Goal: Task Accomplishment & Management: Manage account settings

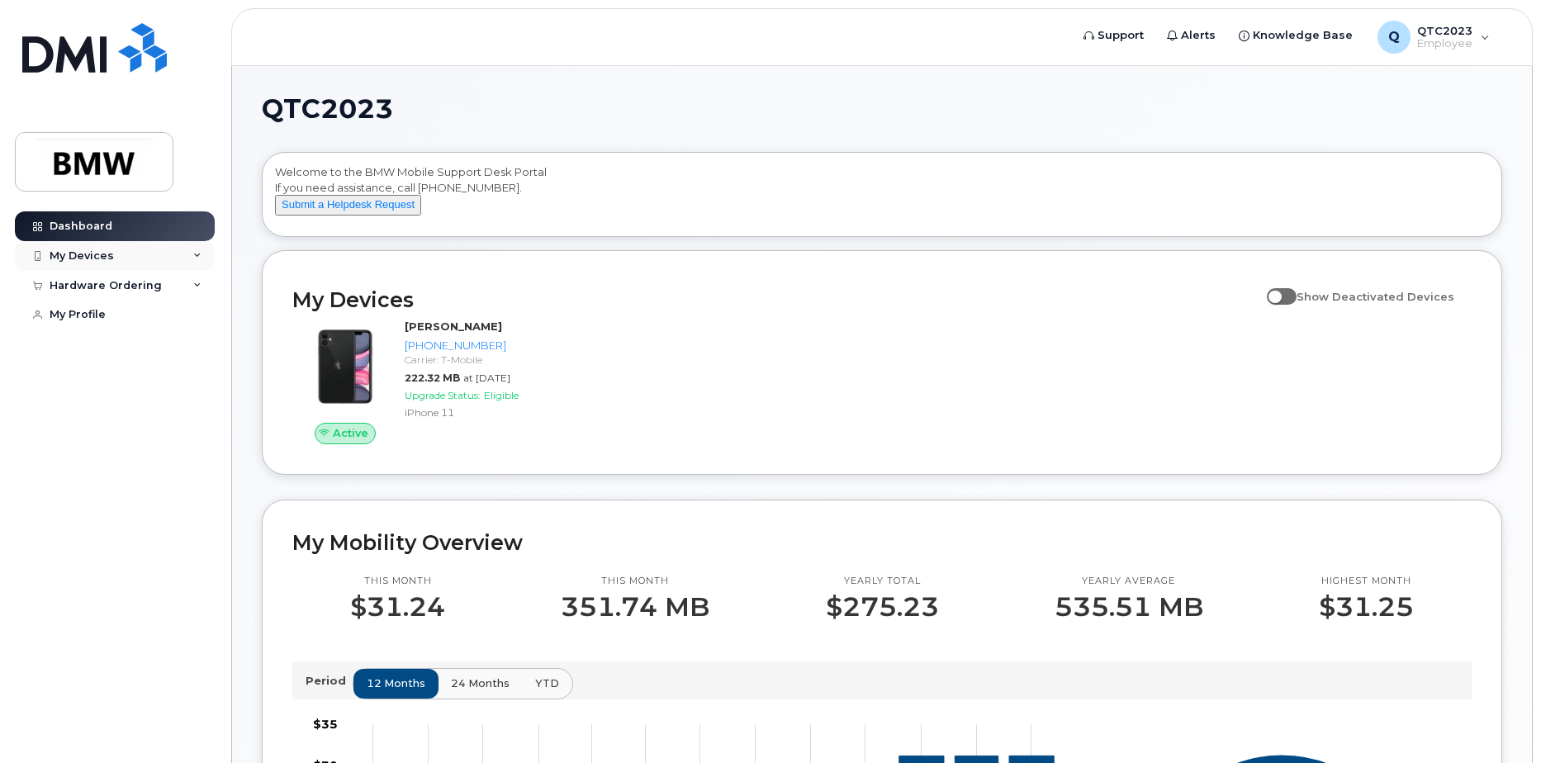
click at [193, 250] on div "My Devices" at bounding box center [115, 256] width 200 height 30
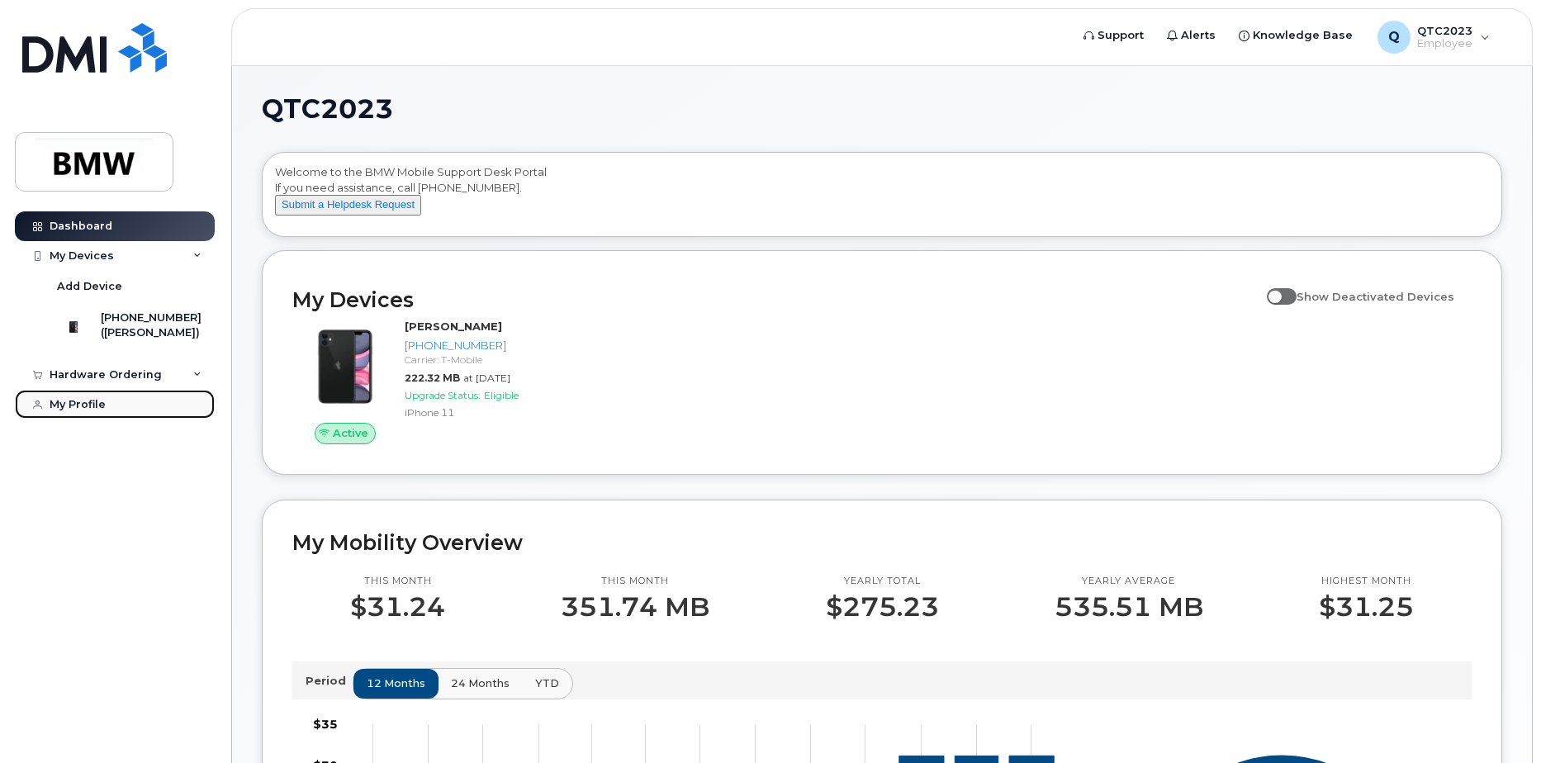
click at [65, 411] on div "My Profile" at bounding box center [78, 404] width 56 height 13
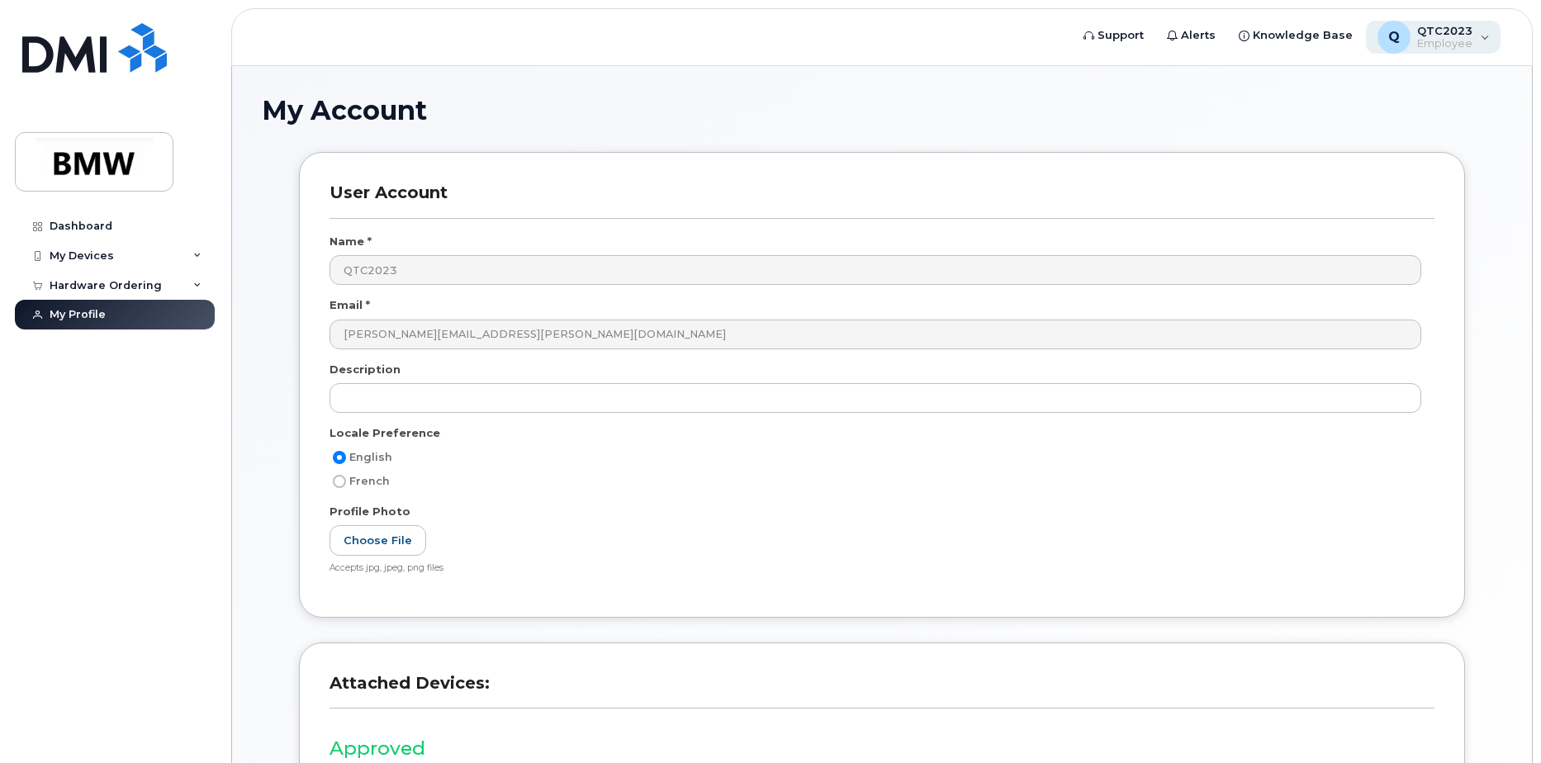
click at [1482, 36] on div "Q QTC2023 Employee" at bounding box center [1433, 37] width 135 height 33
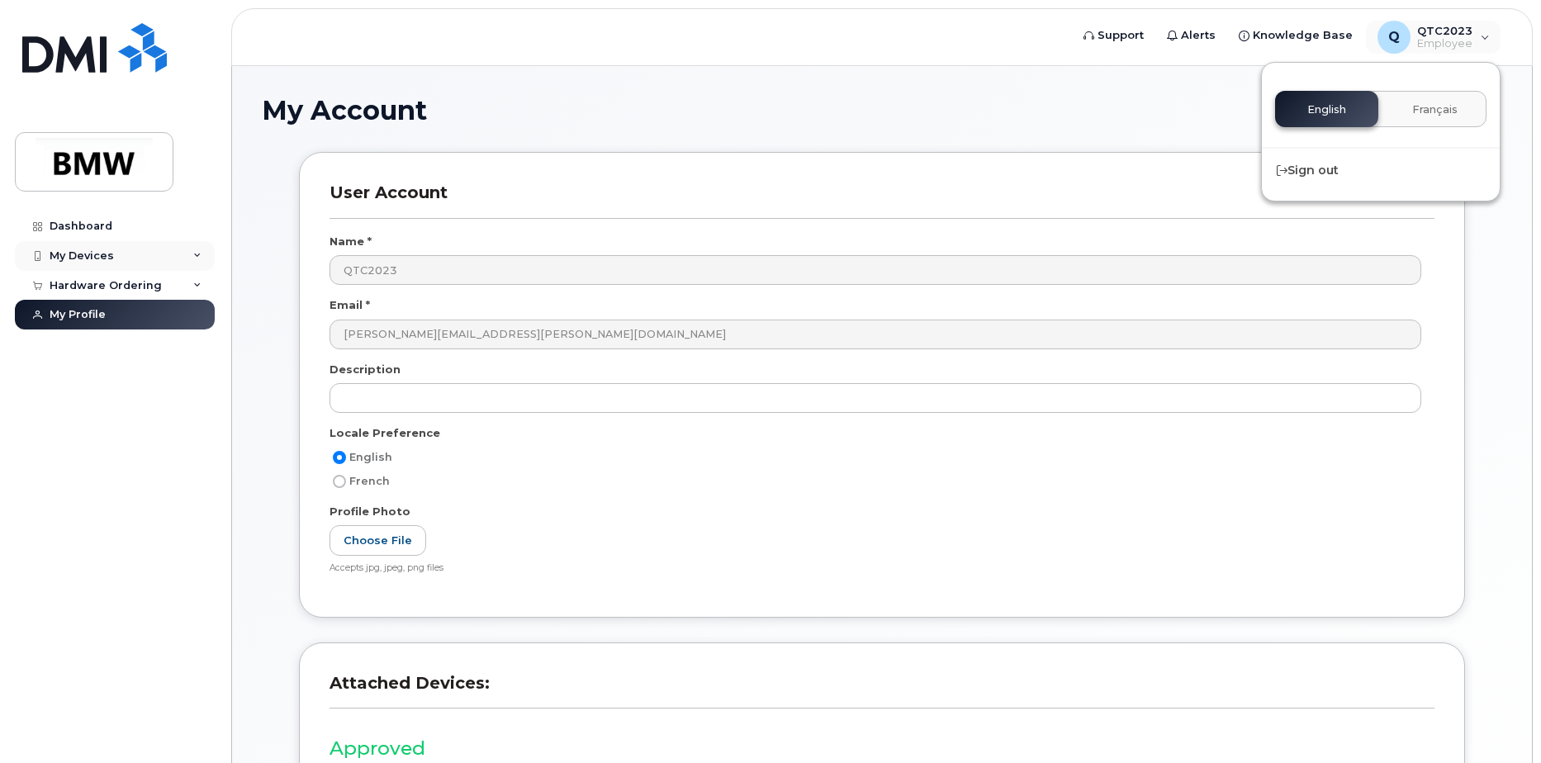
click at [200, 253] on icon at bounding box center [197, 256] width 8 height 8
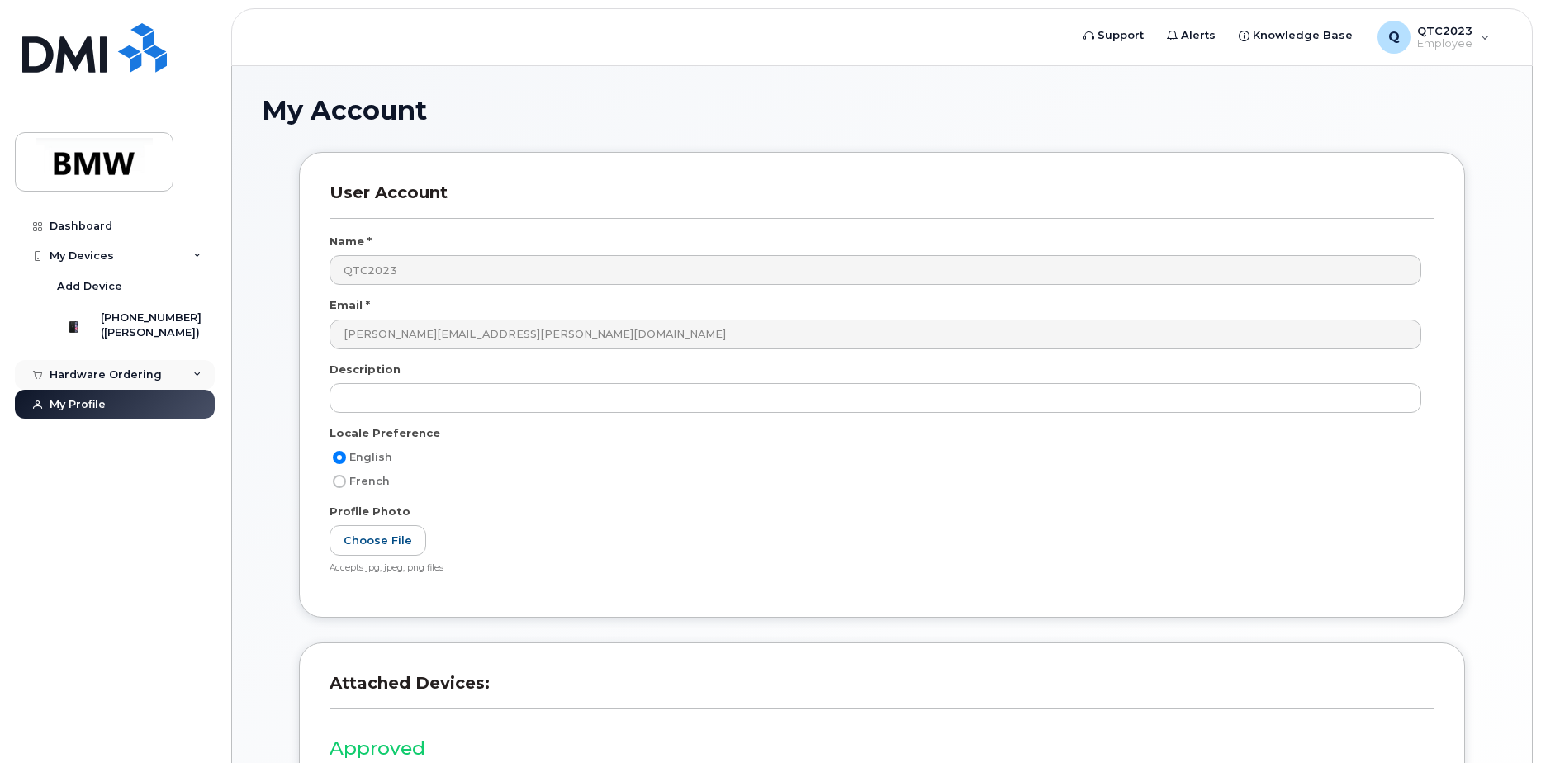
click at [196, 379] on icon at bounding box center [197, 375] width 8 height 8
click at [1407, 31] on div "Q" at bounding box center [1393, 37] width 33 height 33
click at [1221, 81] on div "My Account User Account Name * QTC2023 Email * terry.leigher@bmwmc.com Descript…" at bounding box center [882, 497] width 1300 height 862
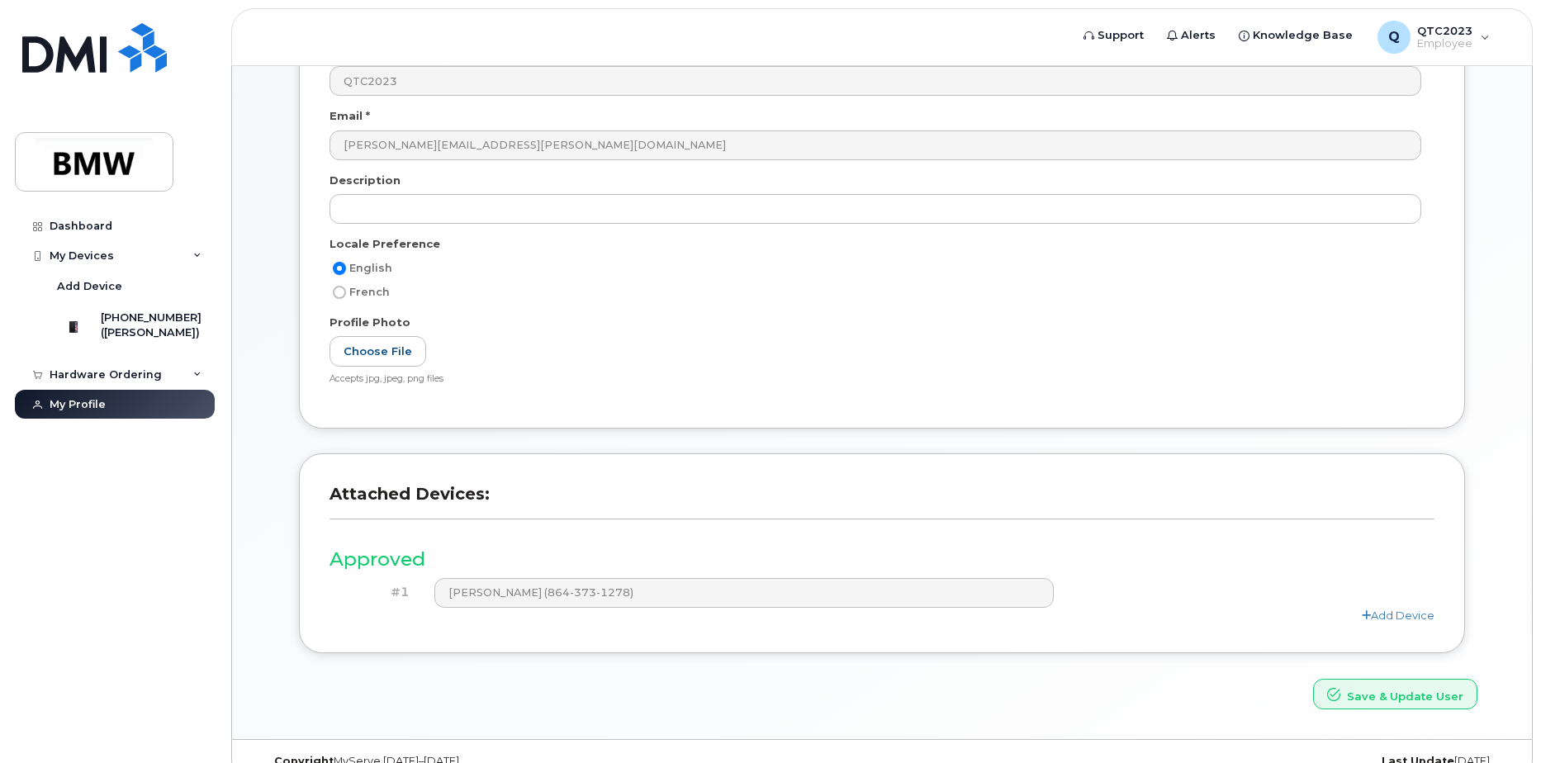
scroll to position [218, 0]
